Goal: Task Accomplishment & Management: Manage account settings

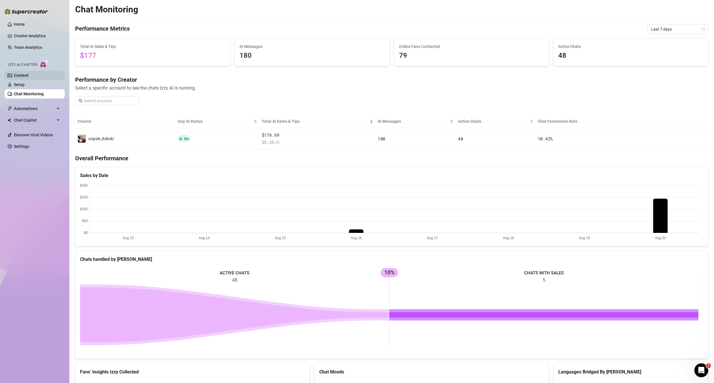
click at [28, 78] on link "Content" at bounding box center [21, 75] width 15 height 5
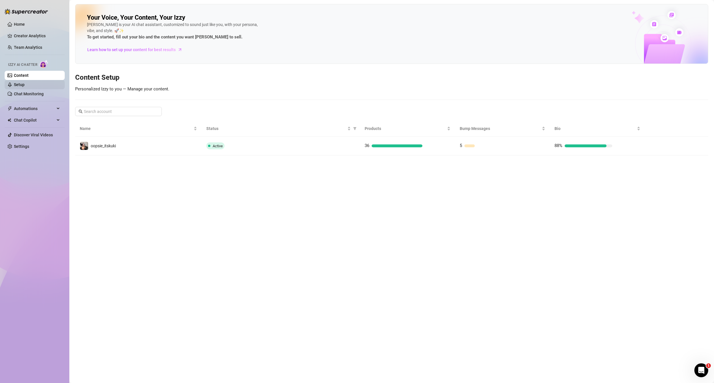
click at [25, 87] on link "Setup" at bounding box center [19, 84] width 11 height 5
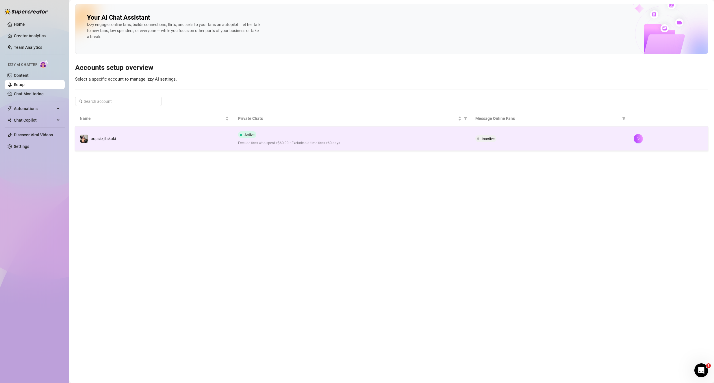
click at [199, 144] on td "oopsie_itskuki" at bounding box center [154, 139] width 158 height 24
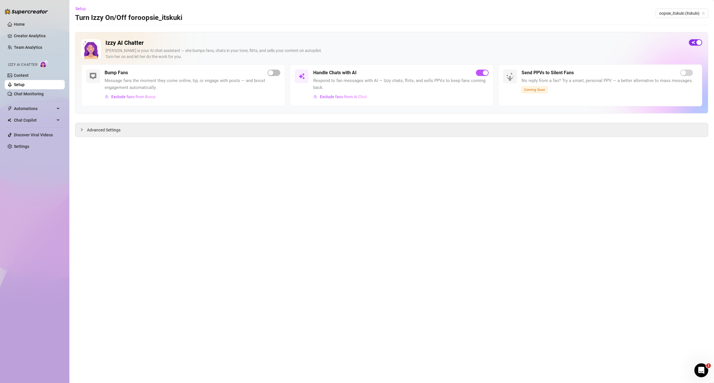
click at [700, 44] on div "button" at bounding box center [698, 42] width 5 height 5
